Goal: Task Accomplishment & Management: Manage account settings

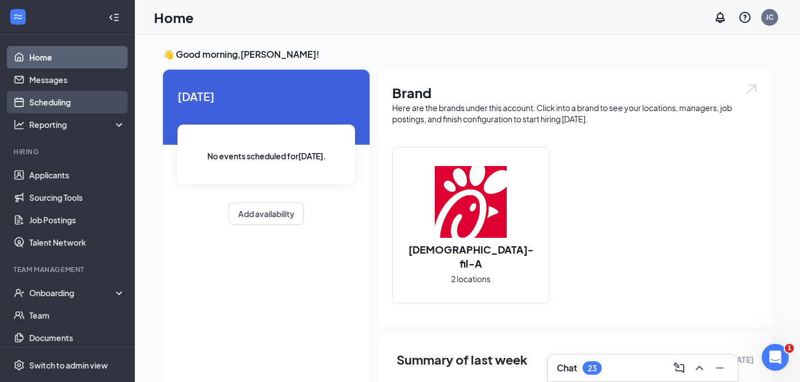
click at [60, 107] on link "Scheduling" at bounding box center [77, 102] width 96 height 22
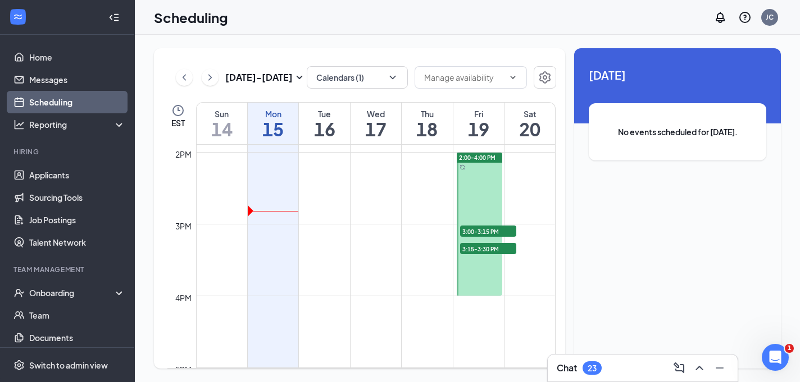
scroll to position [1000, 0]
click at [484, 248] on span "3:15-3:30 PM" at bounding box center [488, 248] width 56 height 11
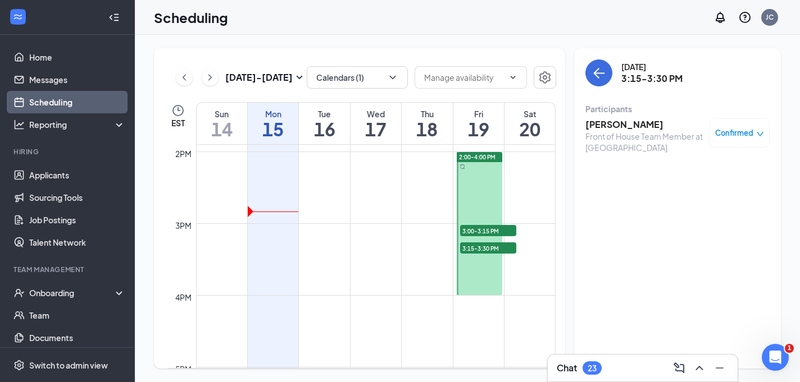
click at [472, 234] on link "2:00-4:00 PM 3:00-3:15 PM 1 3:15-3:30 PM 1" at bounding box center [478, 224] width 48 height 144
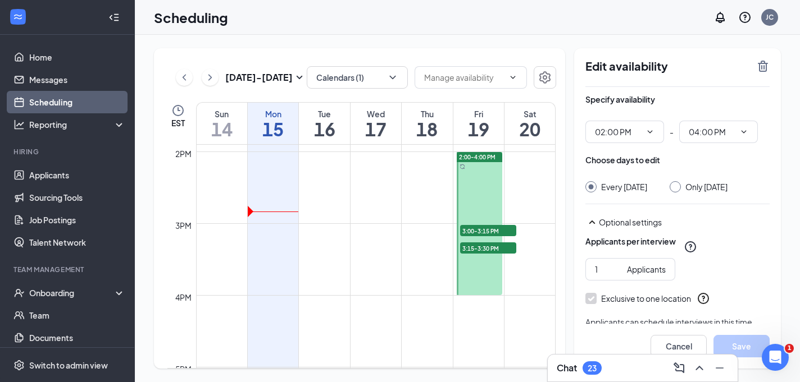
click at [472, 234] on link "2:00-4:00 PM 3:00-3:15 PM 1 3:15-3:30 PM 1" at bounding box center [478, 224] width 48 height 144
click at [474, 251] on link "2:00-4:00 PM 3:00-3:15 PM 1 3:15-3:30 PM 1" at bounding box center [478, 224] width 48 height 144
click at [375, 241] on td at bounding box center [375, 232] width 359 height 18
click at [680, 346] on div "New message" at bounding box center [679, 343] width 54 height 19
click at [668, 342] on button "Cancel" at bounding box center [678, 346] width 56 height 22
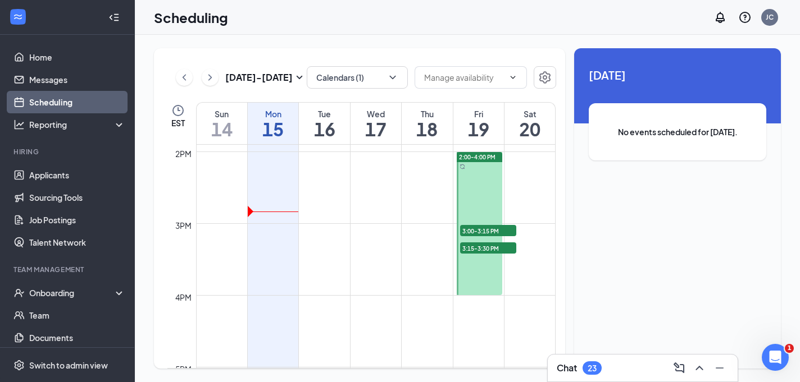
click at [501, 232] on span "3:00-3:15 PM" at bounding box center [488, 230] width 56 height 11
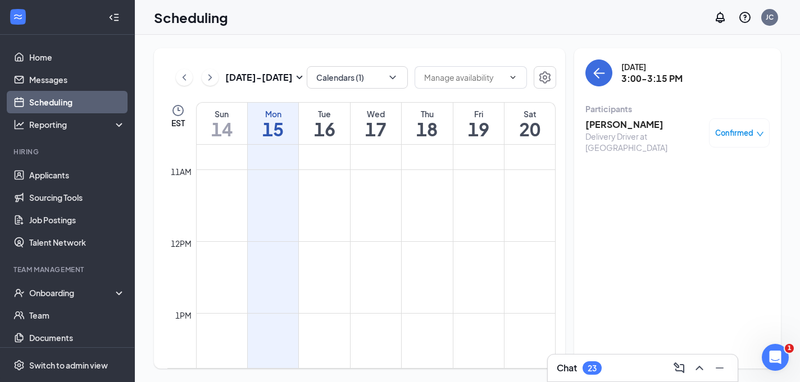
scroll to position [660, 0]
